Goal: Information Seeking & Learning: Learn about a topic

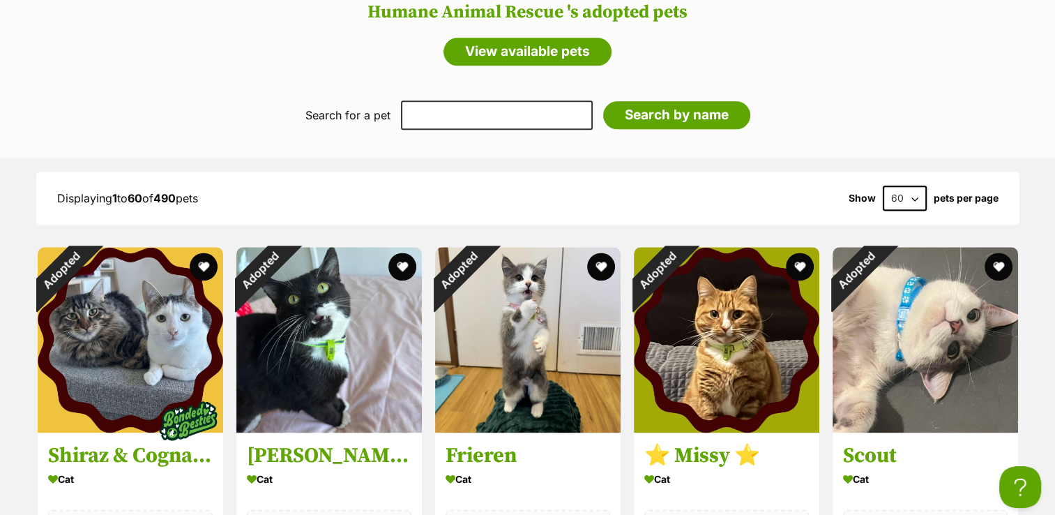
scroll to position [1726, 0]
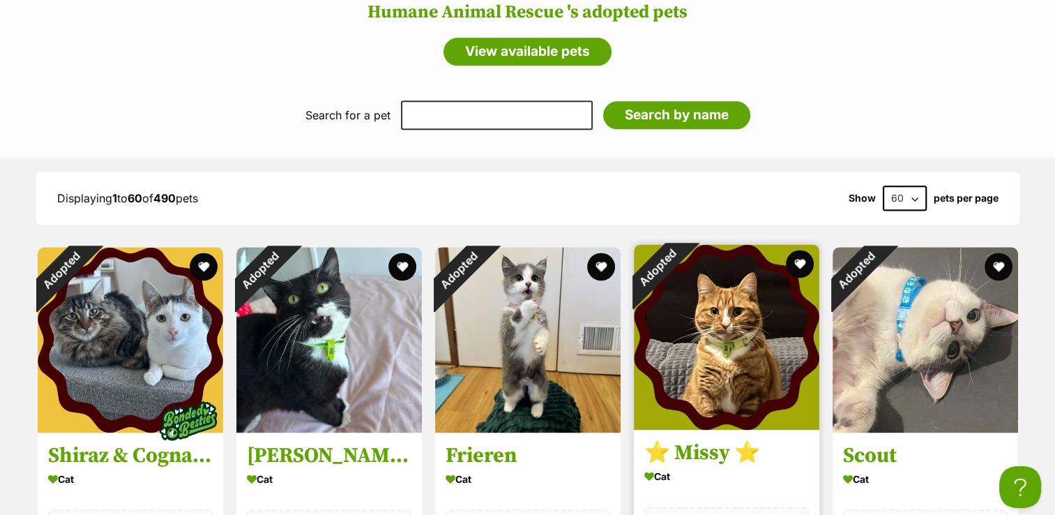
click at [724, 298] on img at bounding box center [726, 336] width 185 height 185
